Goal: Find specific page/section: Find specific page/section

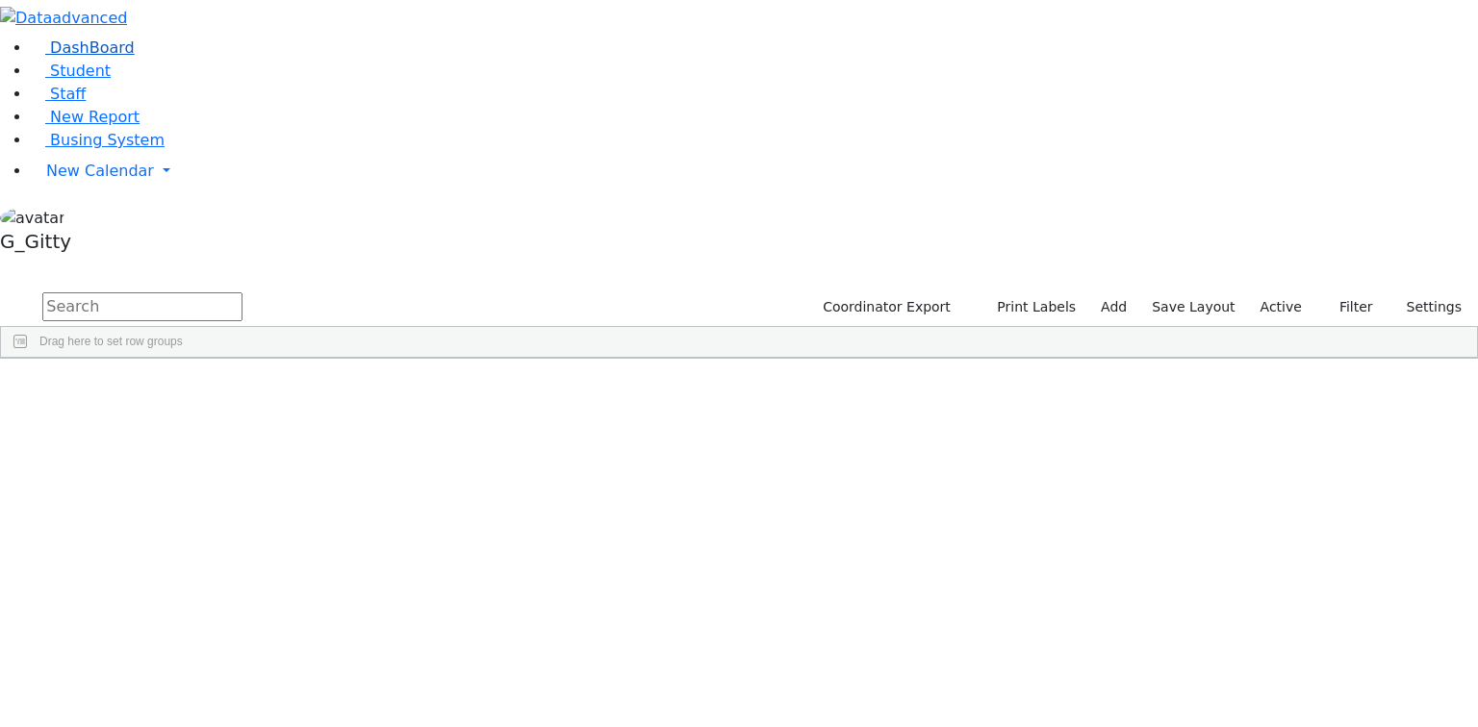
click at [31, 57] on link "DashBoard" at bounding box center [83, 47] width 104 height 18
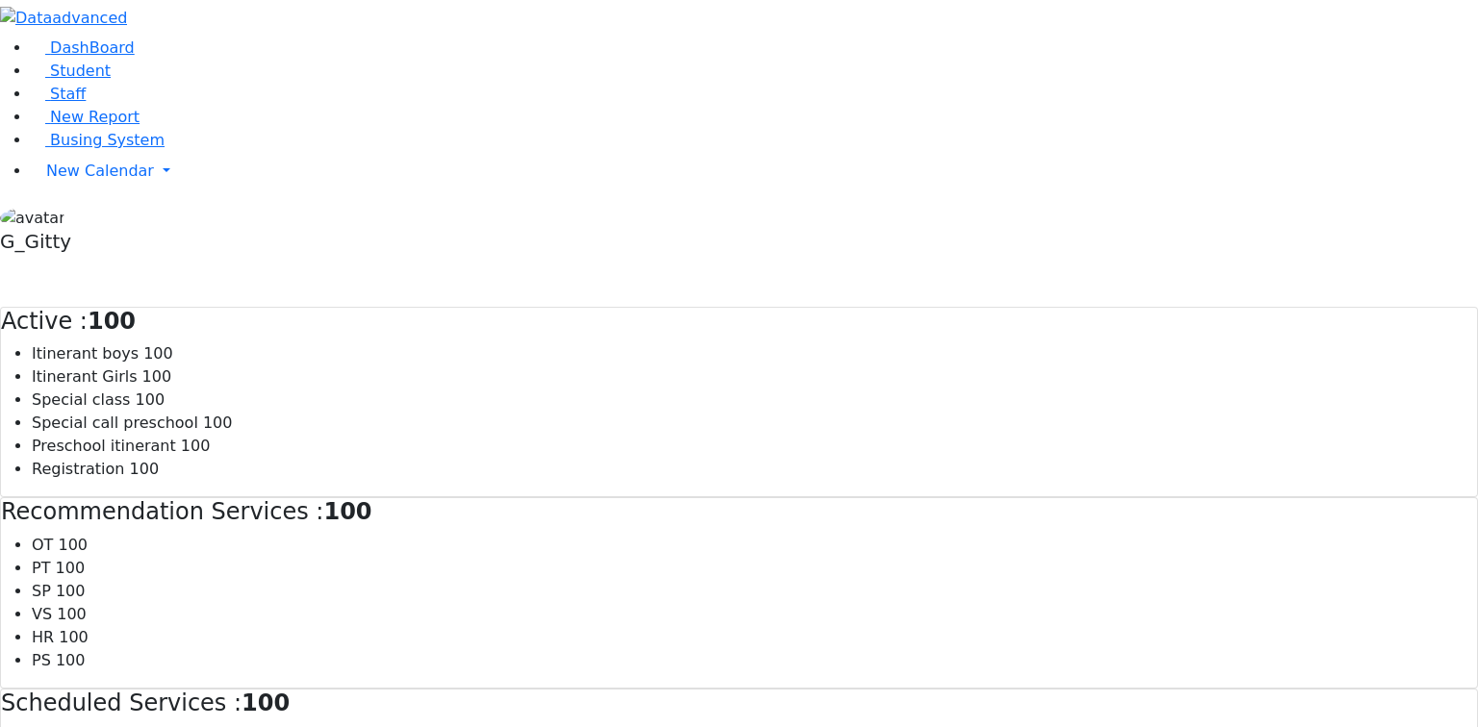
scroll to position [620, 0]
click at [88, 149] on span "Busing System" at bounding box center [107, 140] width 114 height 18
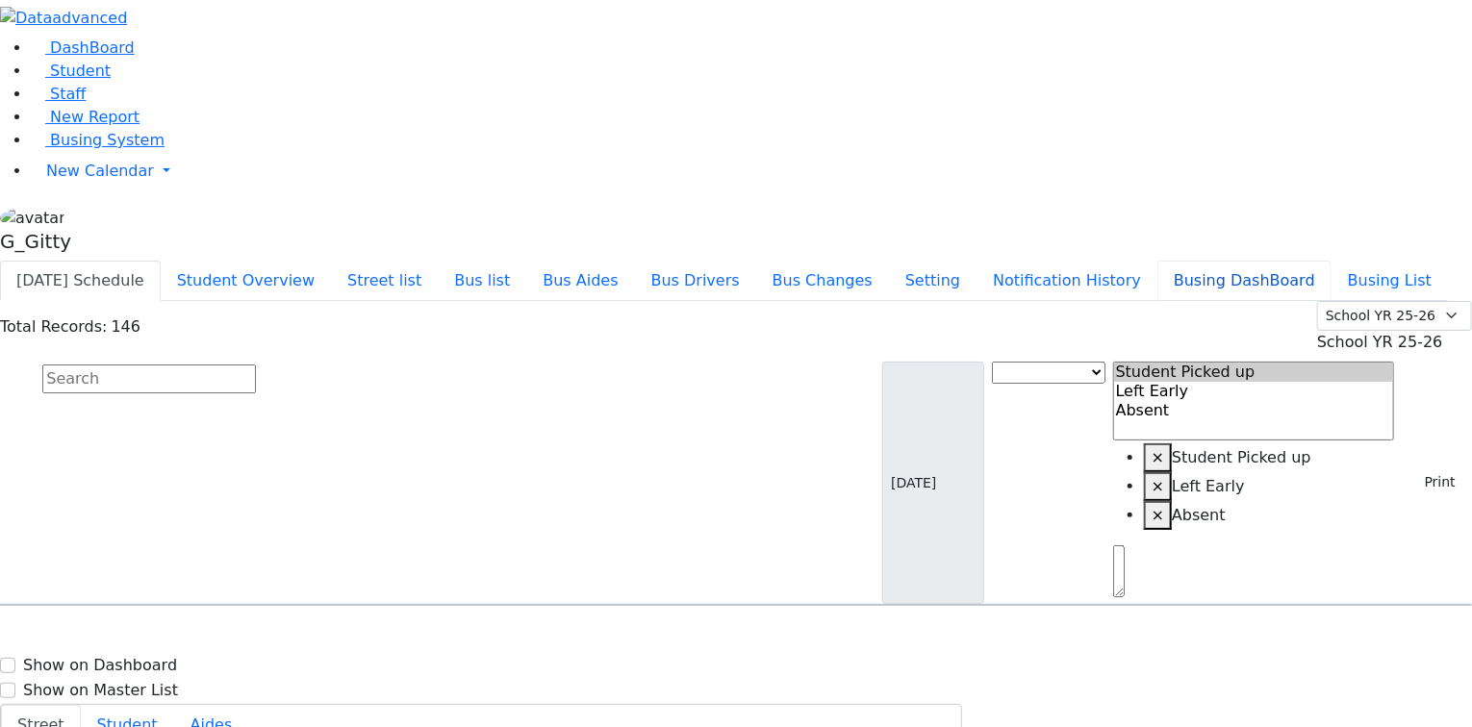
click at [1276, 261] on button "Busing DashBoard" at bounding box center [1244, 281] width 174 height 40
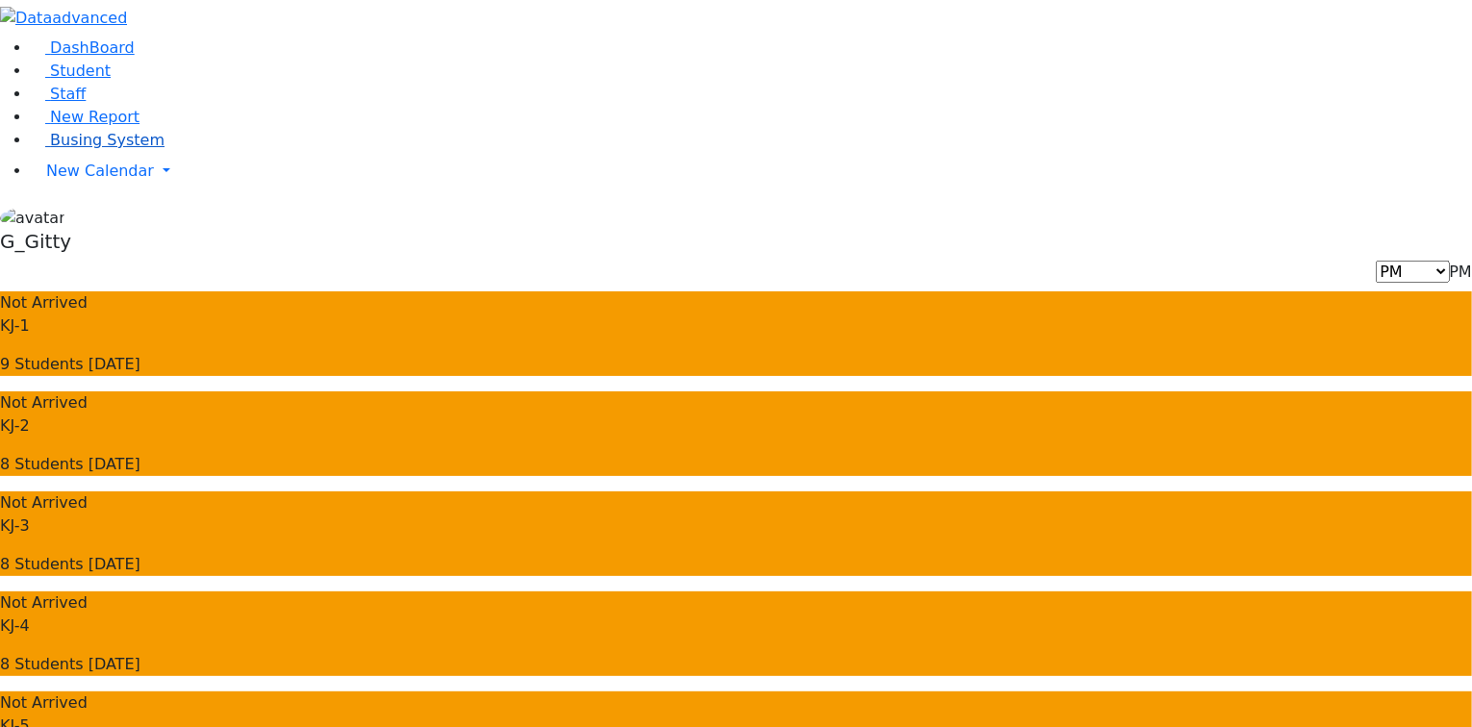
click at [110, 149] on span "Busing System" at bounding box center [107, 140] width 114 height 18
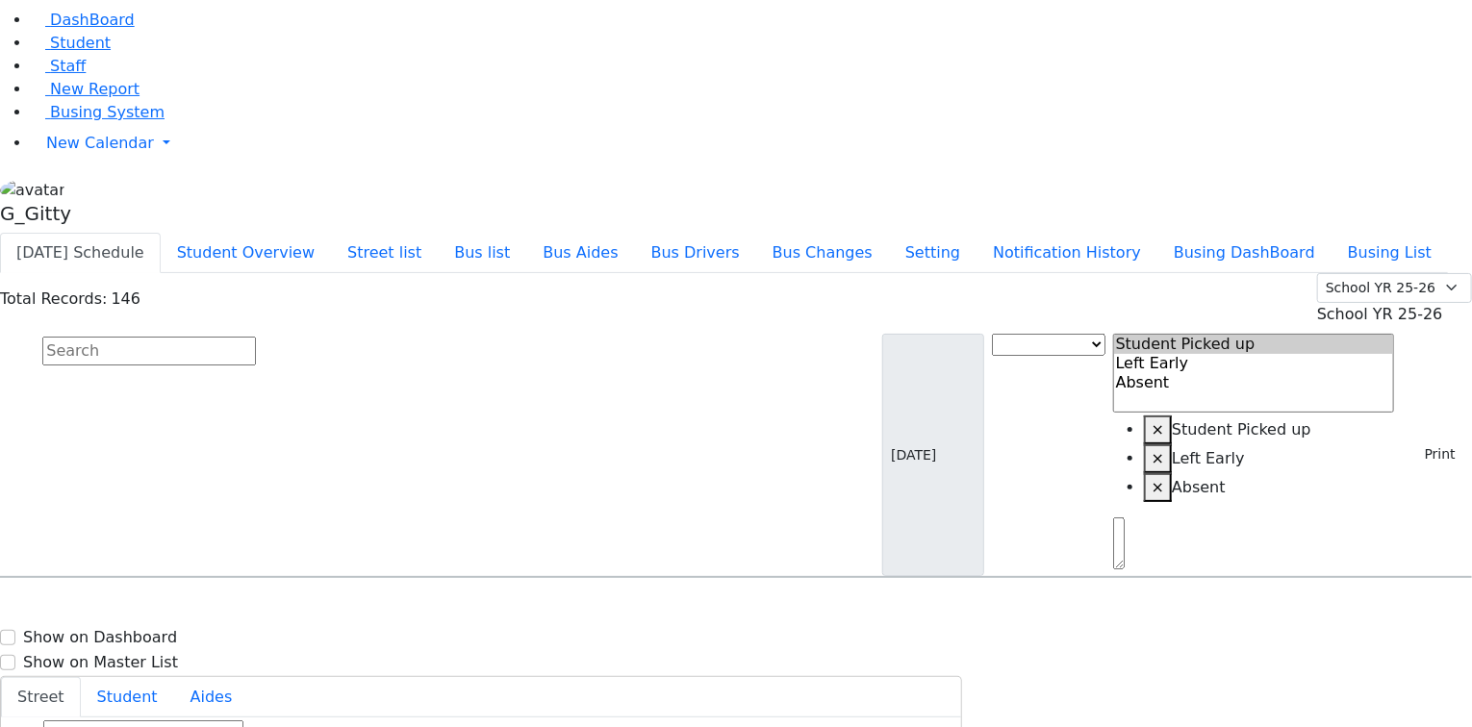
scroll to position [5772, 0]
drag, startPoint x: 865, startPoint y: 483, endPoint x: 866, endPoint y: 527, distance: 44.3
drag, startPoint x: 1224, startPoint y: 309, endPoint x: 1251, endPoint y: 316, distance: 28.0
click at [1021, 705] on div "[STREET_ADDRESS]" at bounding box center [919, 729] width 204 height 48
select select
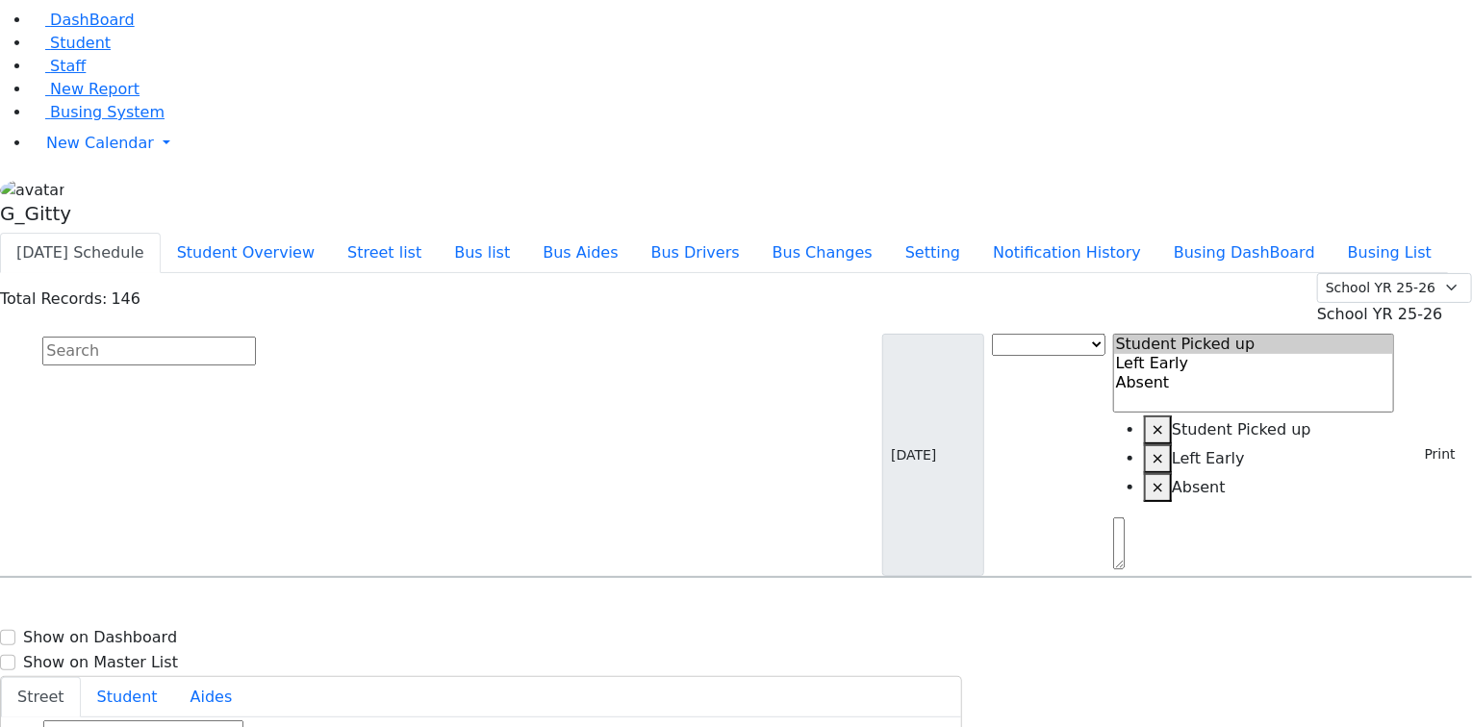
click at [61, 233] on aside "DashBoard Student Staff New Report Busing System" at bounding box center [736, 102] width 1472 height 261
